Goal: Task Accomplishment & Management: Complete application form

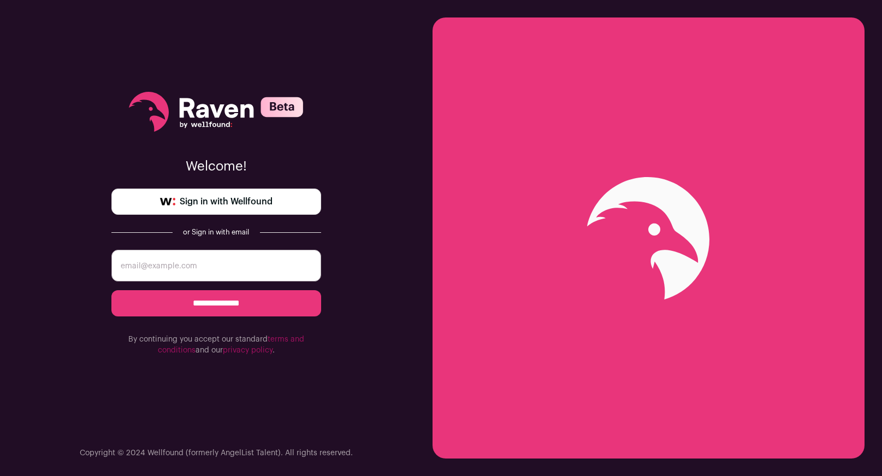
click at [157, 270] on input "email" at bounding box center [216, 266] width 210 height 32
type input "scott@datacurious.io"
click at [111, 290] on input "**********" at bounding box center [216, 303] width 210 height 26
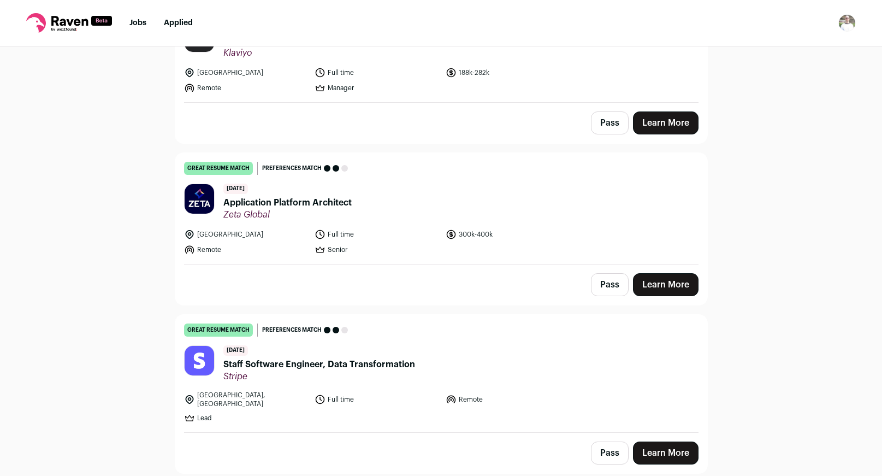
scroll to position [814, 0]
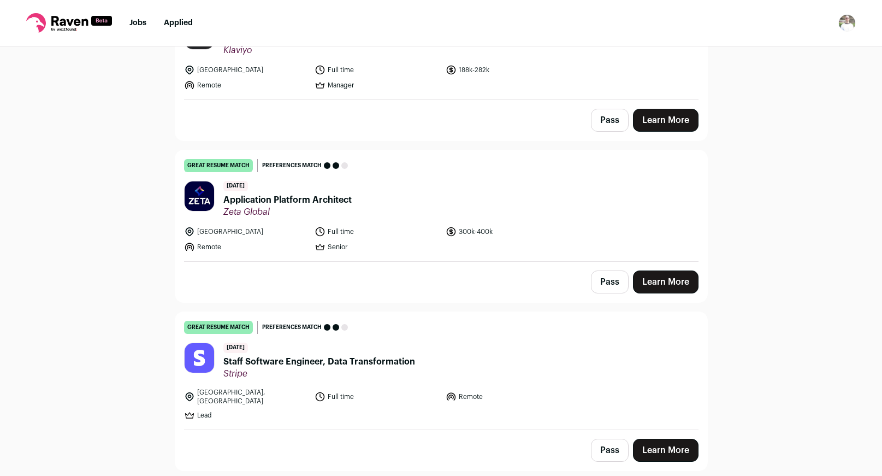
click at [299, 198] on span "Application Platform Architect" at bounding box center [287, 199] width 128 height 13
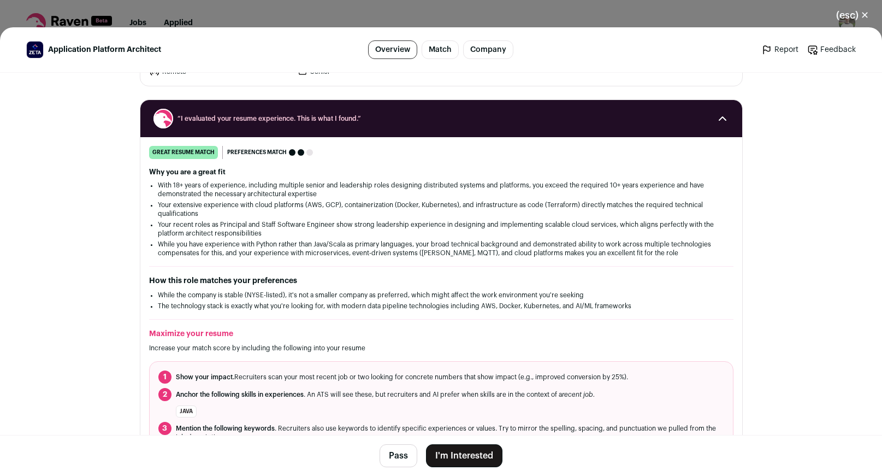
scroll to position [129, 0]
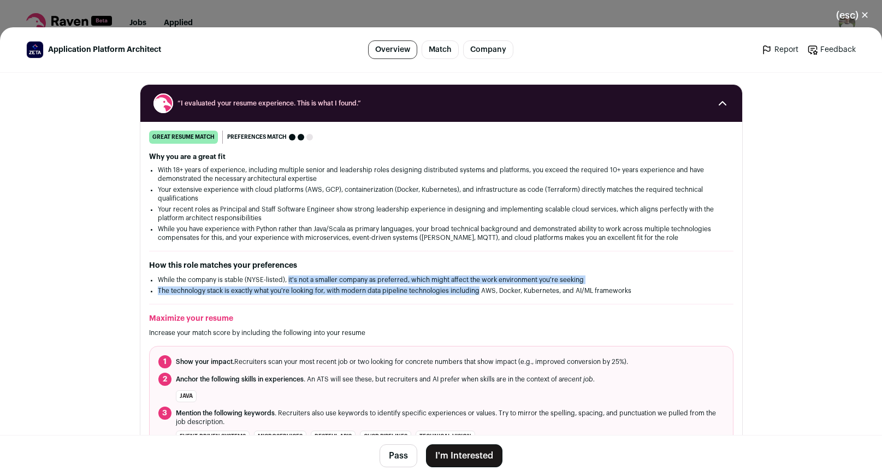
drag, startPoint x: 288, startPoint y: 281, endPoint x: 481, endPoint y: 291, distance: 193.6
click at [481, 291] on ul "While the company is stable (NYSE-listed), it's not a smaller company as prefer…" at bounding box center [441, 285] width 567 height 20
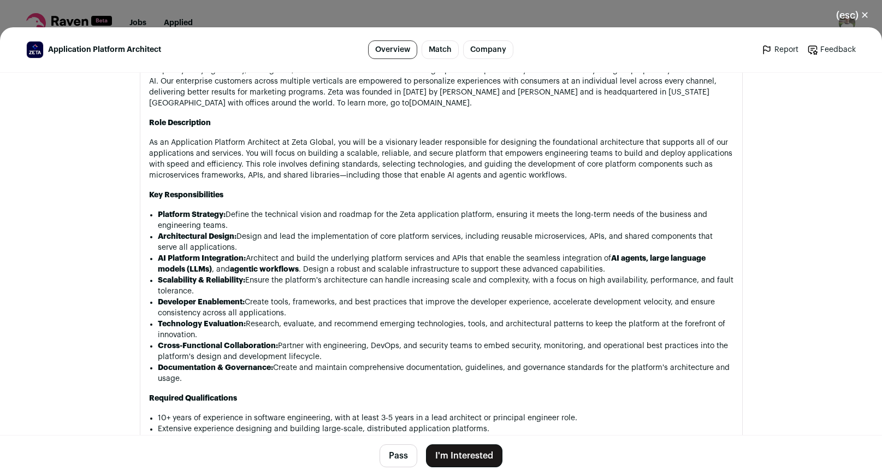
scroll to position [619, 0]
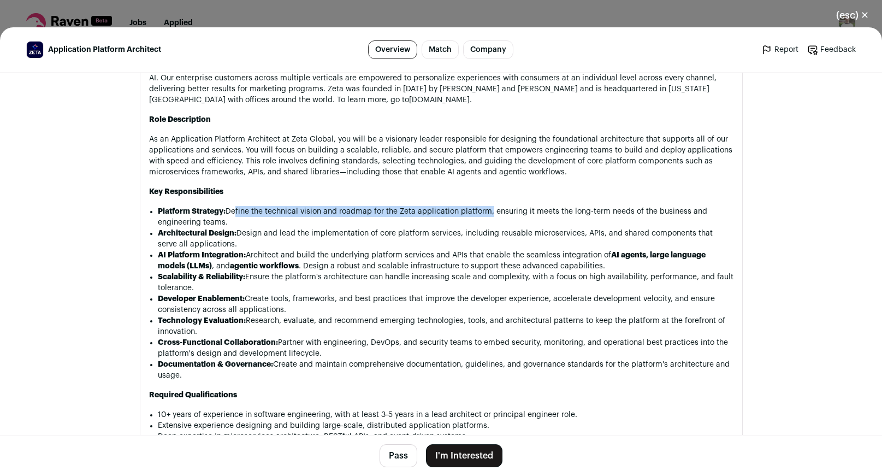
drag, startPoint x: 232, startPoint y: 213, endPoint x: 487, endPoint y: 214, distance: 255.6
click at [487, 214] on p "Platform Strategy: Define the technical vision and roadmap for the Zeta applica…" at bounding box center [446, 217] width 576 height 22
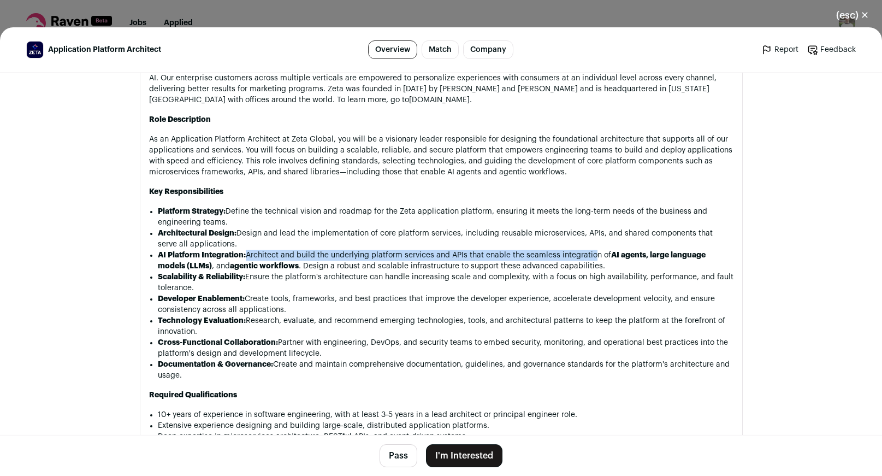
drag, startPoint x: 246, startPoint y: 258, endPoint x: 587, endPoint y: 264, distance: 340.9
click at [589, 263] on p "AI Platform Integration: Architect and build the underlying platform services a…" at bounding box center [446, 261] width 576 height 22
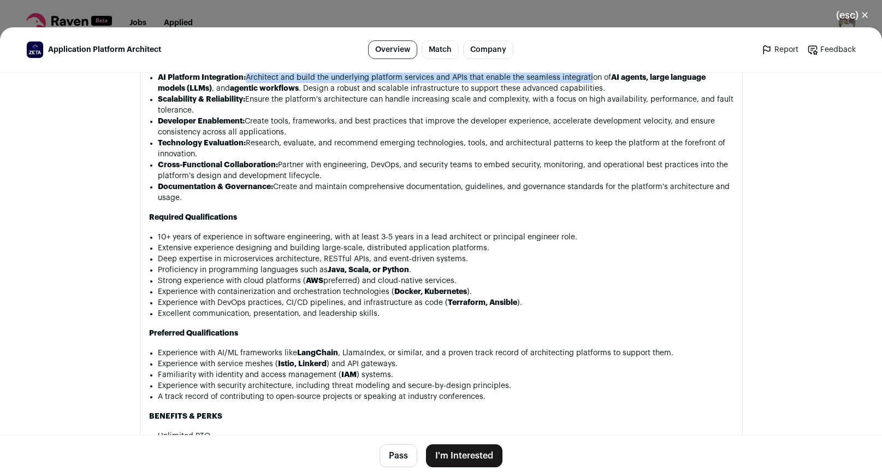
scroll to position [798, 0]
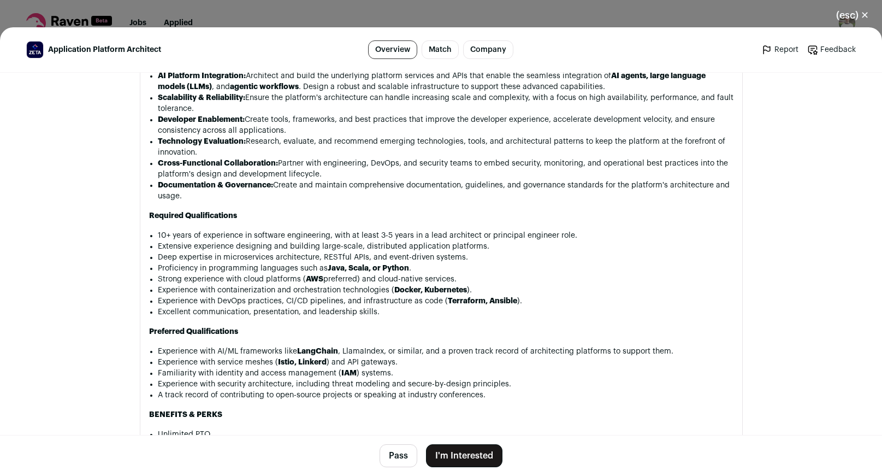
click at [614, 312] on p "Excellent communication, presentation, and leadership skills." at bounding box center [446, 311] width 576 height 11
